Goal: Check status

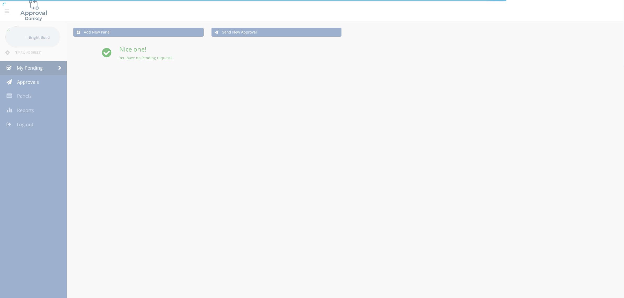
click at [41, 83] on div at bounding box center [312, 149] width 624 height 298
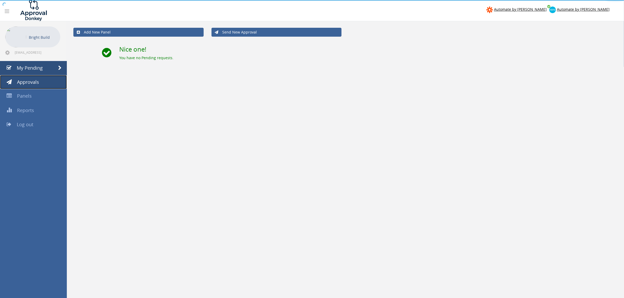
click at [41, 83] on link "Approvals" at bounding box center [33, 82] width 67 height 14
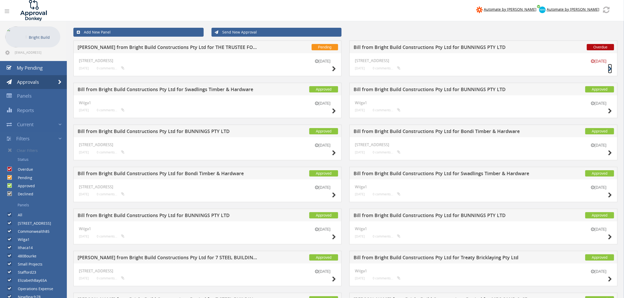
click at [611, 69] on icon at bounding box center [610, 69] width 4 height 6
